Goal: Find contact information

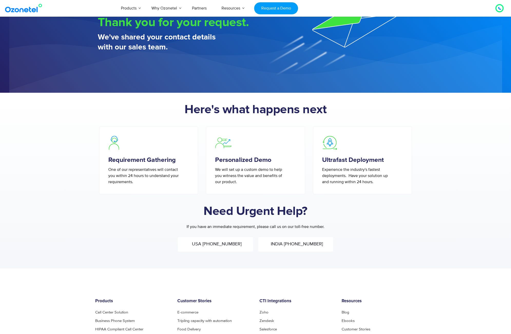
scroll to position [51, 0]
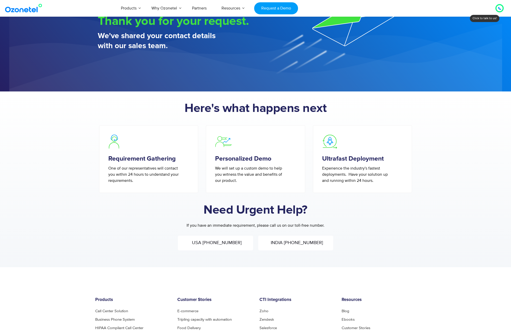
drag, startPoint x: 244, startPoint y: 243, endPoint x: 208, endPoint y: 243, distance: 36.7
click at [208, 243] on div "USA [PHONE_NUMBER]" at bounding box center [215, 243] width 60 height 7
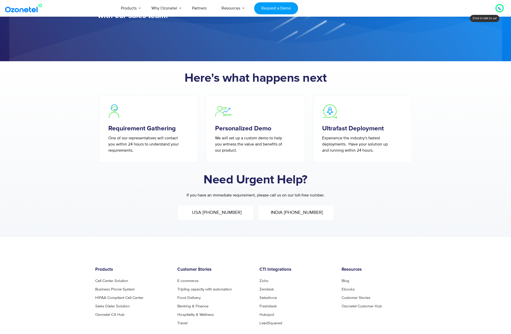
scroll to position [103, 0]
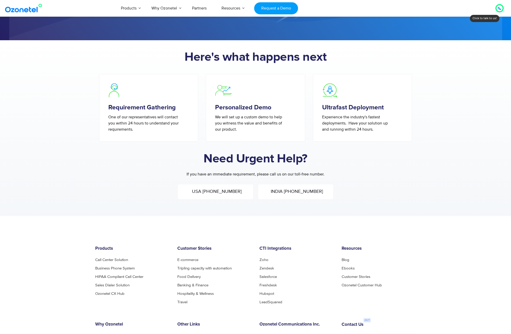
click at [244, 188] on div "USA [PHONE_NUMBER]" at bounding box center [215, 192] width 75 height 15
drag, startPoint x: 244, startPoint y: 192, endPoint x: 377, endPoint y: 223, distance: 136.6
click at [207, 193] on div "USA [PHONE_NUMBER]" at bounding box center [215, 192] width 60 height 7
click at [363, 171] on div "Need Urgent Help?" at bounding box center [255, 162] width 315 height 17
drag, startPoint x: 235, startPoint y: 193, endPoint x: 206, endPoint y: 196, distance: 29.4
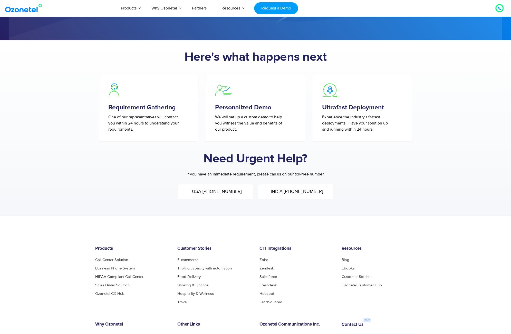
click at [206, 196] on div "USA [PHONE_NUMBER]" at bounding box center [215, 192] width 75 height 15
